Goal: Find contact information: Obtain details needed to contact an individual or organization

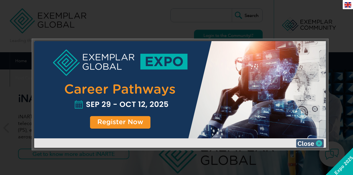
click at [312, 144] on img at bounding box center [310, 143] width 28 height 8
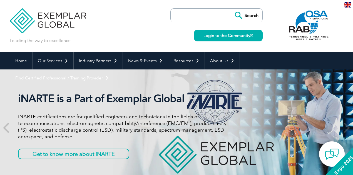
click at [347, 7] on img at bounding box center [347, 4] width 7 height 5
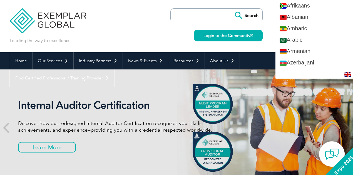
click at [160, 22] on div "Leading the way to excellence Search" at bounding box center [176, 26] width 333 height 52
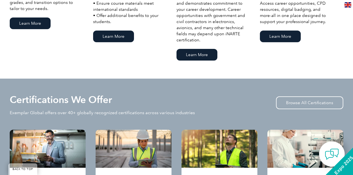
scroll to position [537, 0]
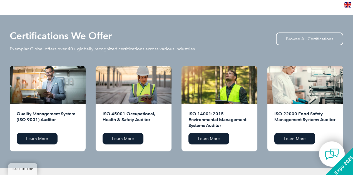
click at [183, 160] on div "Certifications We Offer Exemplar Global offers over 40+ globally recognized cer…" at bounding box center [176, 91] width 353 height 153
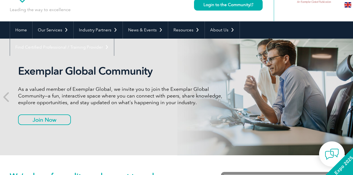
scroll to position [0, 0]
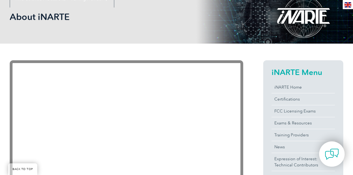
scroll to position [74, 0]
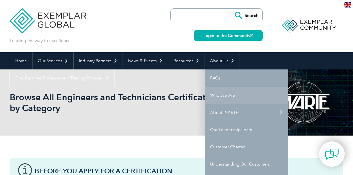
click at [223, 92] on link "Who We Are" at bounding box center [246, 95] width 83 height 17
click at [223, 95] on link "Who We Are" at bounding box center [246, 95] width 83 height 17
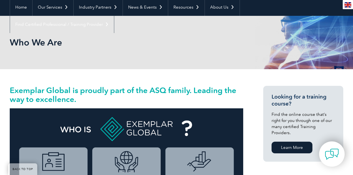
scroll to position [37, 0]
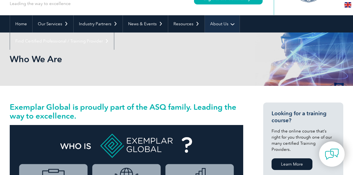
click at [225, 24] on link "About Us" at bounding box center [222, 23] width 35 height 17
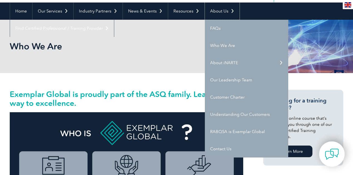
scroll to position [74, 0]
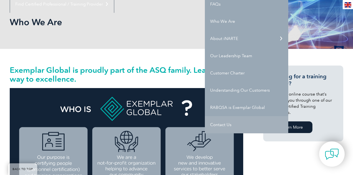
click at [224, 124] on link "Contact Us" at bounding box center [246, 124] width 83 height 17
